Goal: Navigation & Orientation: Find specific page/section

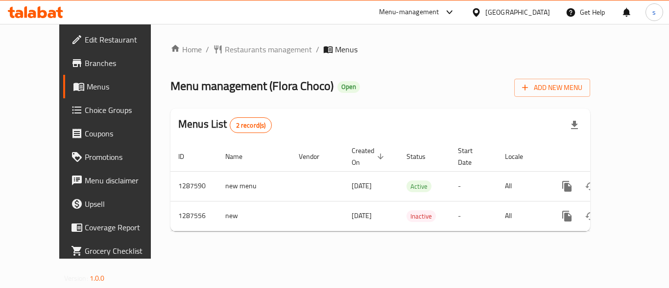
click at [544, 14] on div "[GEOGRAPHIC_DATA]" at bounding box center [517, 12] width 65 height 11
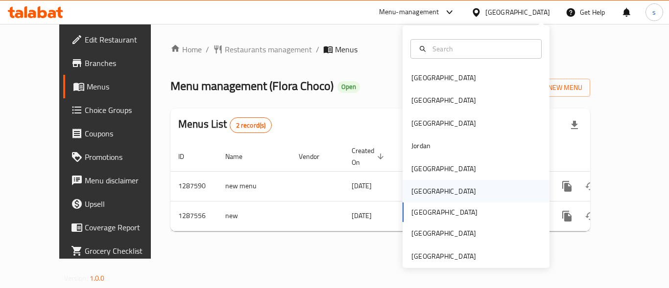
click at [411, 190] on div "[GEOGRAPHIC_DATA]" at bounding box center [443, 191] width 65 height 11
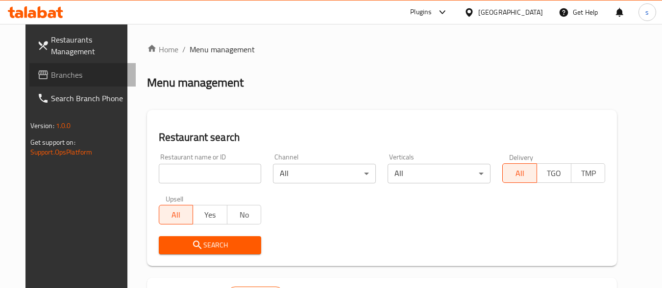
click at [56, 76] on span "Branches" at bounding box center [89, 75] width 77 height 12
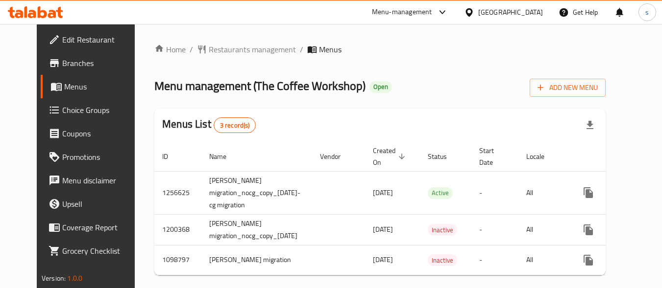
click at [478, 10] on div at bounding box center [471, 12] width 14 height 11
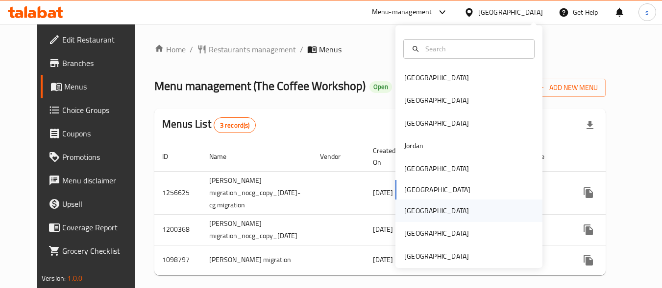
click at [414, 209] on div "[GEOGRAPHIC_DATA]" at bounding box center [436, 211] width 80 height 23
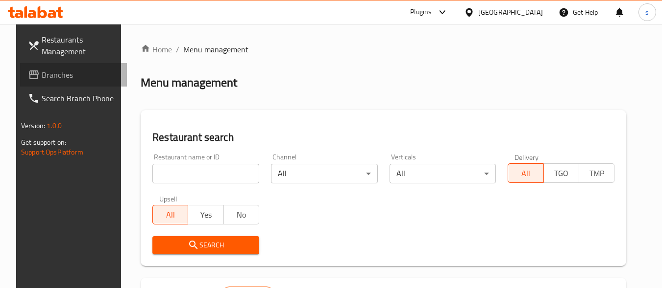
click at [55, 78] on span "Branches" at bounding box center [80, 75] width 77 height 12
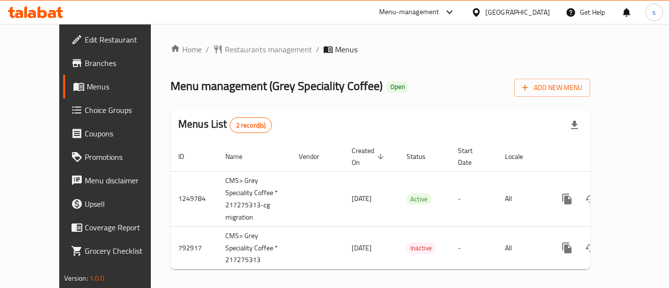
click at [533, 13] on div "[GEOGRAPHIC_DATA]" at bounding box center [517, 12] width 65 height 11
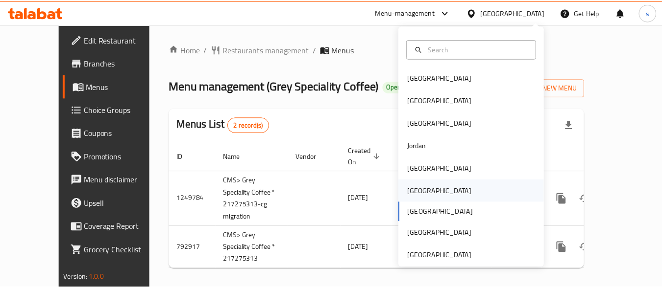
scroll to position [5, 0]
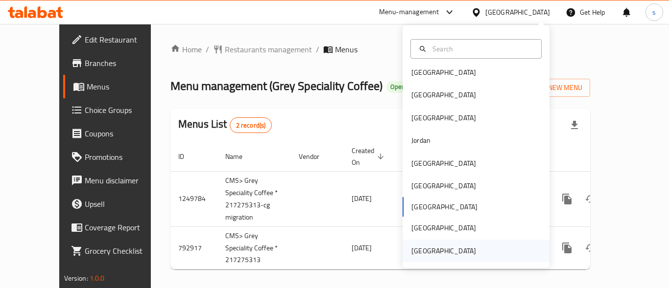
click at [419, 252] on div "[GEOGRAPHIC_DATA]" at bounding box center [443, 251] width 65 height 11
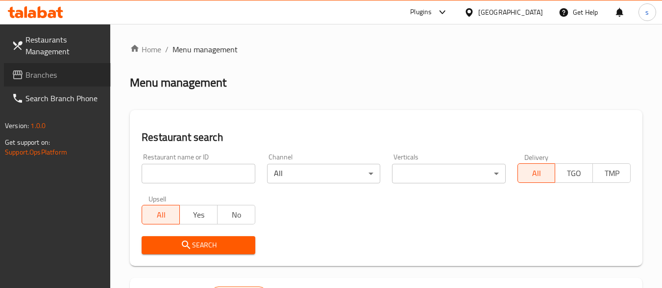
click at [40, 71] on span "Branches" at bounding box center [63, 75] width 77 height 12
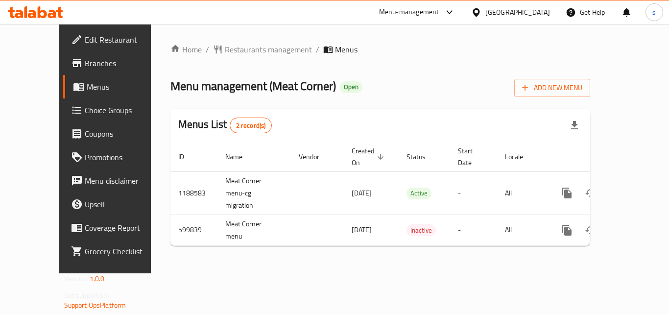
click at [540, 10] on div "[GEOGRAPHIC_DATA]" at bounding box center [517, 12] width 65 height 11
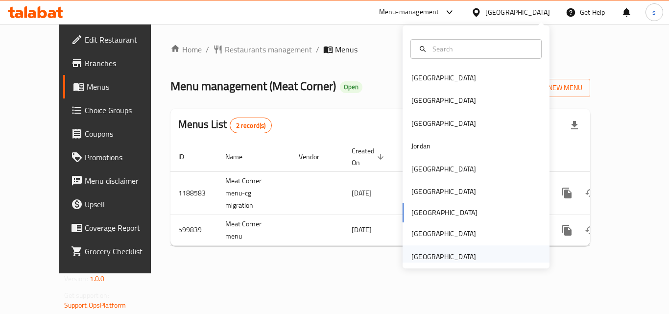
click at [445, 250] on div "[GEOGRAPHIC_DATA]" at bounding box center [443, 256] width 80 height 23
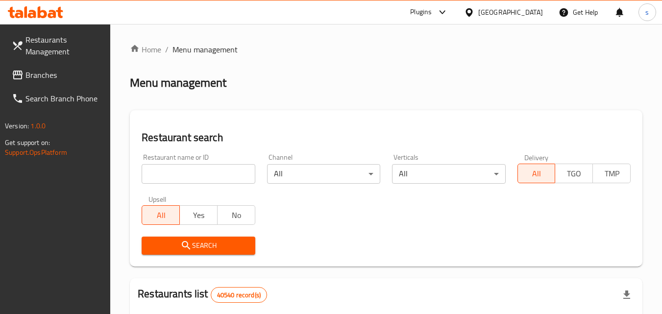
click at [53, 73] on span "Branches" at bounding box center [63, 75] width 77 height 12
